Goal: Information Seeking & Learning: Learn about a topic

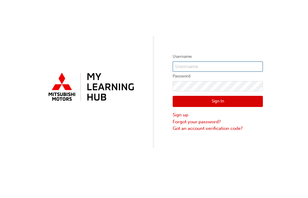
click at [198, 67] on input "text" at bounding box center [218, 66] width 90 height 10
type input "0005255940"
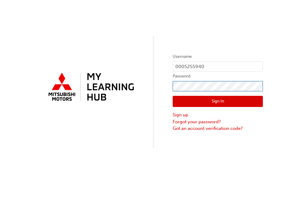
click button "Sign In" at bounding box center [218, 101] width 90 height 11
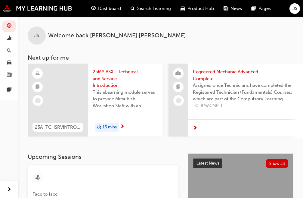
click at [109, 73] on span "25MY ASX - Technical and Service Introduction" at bounding box center [126, 78] width 66 height 20
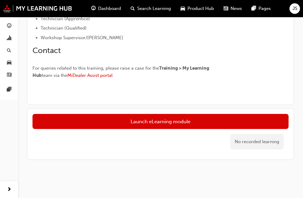
scroll to position [207, 0]
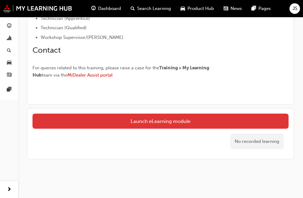
click at [173, 121] on link "Launch eLearning module" at bounding box center [160, 120] width 256 height 15
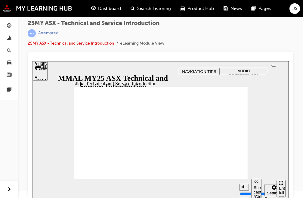
scroll to position [7, 0]
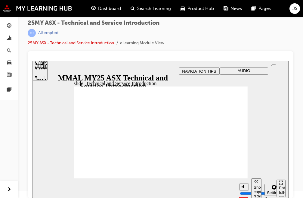
click at [174, 191] on section "Pause (Ctrl+Alt+P) Replay (Ctrl+Alt+R) Show captions (Ctrl+Alt+C) Playback spee…" at bounding box center [160, 188] width 256 height 20
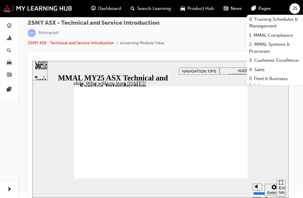
click at [261, 148] on div "slide: What will you learn [DATE]? Rectangle B N Rectangle 2 Rectangle 3 What w…" at bounding box center [160, 129] width 256 height 137
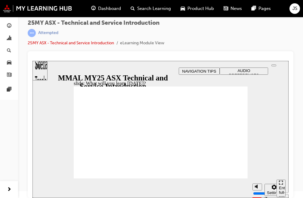
drag, startPoint x: 190, startPoint y: 126, endPoint x: 322, endPoint y: 167, distance: 138.1
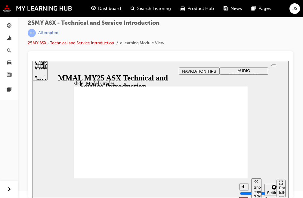
drag, startPoint x: 155, startPoint y: 136, endPoint x: 340, endPoint y: 242, distance: 213.4
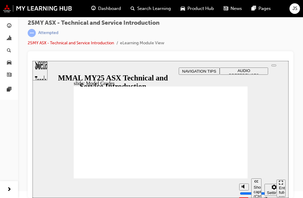
drag, startPoint x: 228, startPoint y: 149, endPoint x: 340, endPoint y: 199, distance: 122.7
drag, startPoint x: 102, startPoint y: 145, endPoint x: 340, endPoint y: 62, distance: 251.9
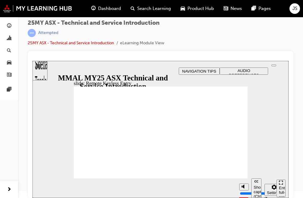
drag, startPoint x: 219, startPoint y: 142, endPoint x: 331, endPoint y: 191, distance: 122.0
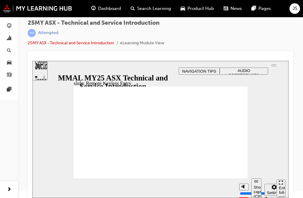
type input "0"
type input "21"
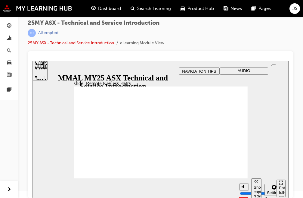
drag, startPoint x: 162, startPoint y: 123, endPoint x: 340, endPoint y: 148, distance: 179.9
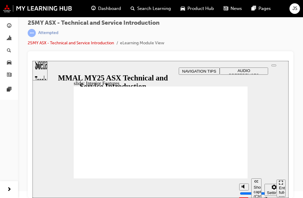
type input "17"
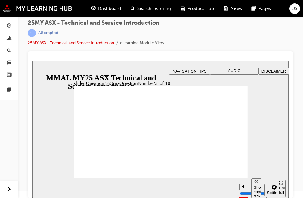
radio input "true"
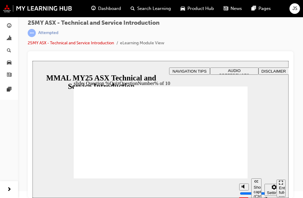
radio input "true"
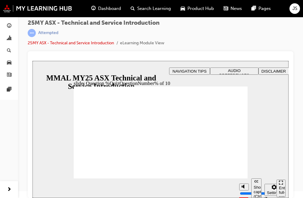
radio input "true"
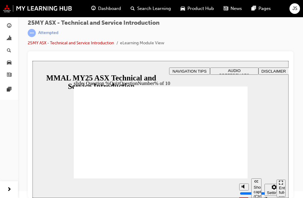
radio input "true"
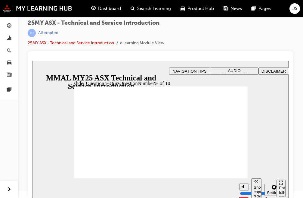
radio input "true"
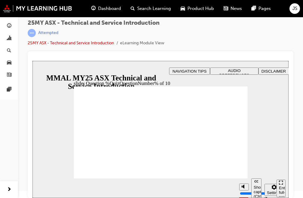
radio input "true"
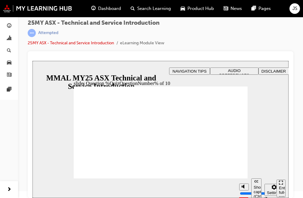
radio input "true"
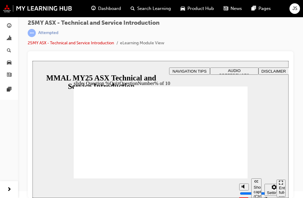
radio input "true"
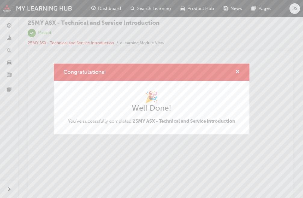
scroll to position [0, 0]
click at [236, 73] on span "cross-icon" at bounding box center [237, 71] width 5 height 5
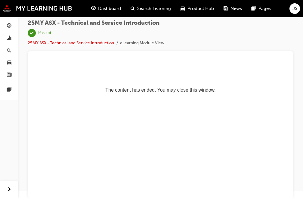
click at [297, 12] on div "JS" at bounding box center [294, 8] width 11 height 11
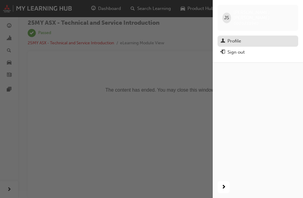
click at [271, 37] on div "Profile" at bounding box center [257, 41] width 75 height 8
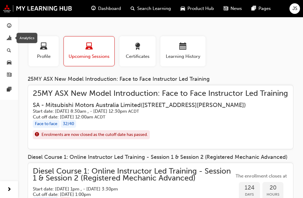
drag, startPoint x: 10, startPoint y: 39, endPoint x: 60, endPoint y: 145, distance: 117.5
click at [10, 39] on span "chart-icon" at bounding box center [9, 38] width 5 height 5
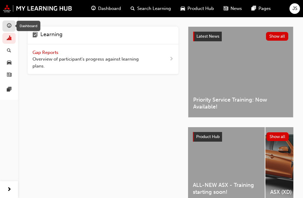
click at [8, 26] on span "guage-icon" at bounding box center [9, 25] width 5 height 5
